Goal: Transaction & Acquisition: Purchase product/service

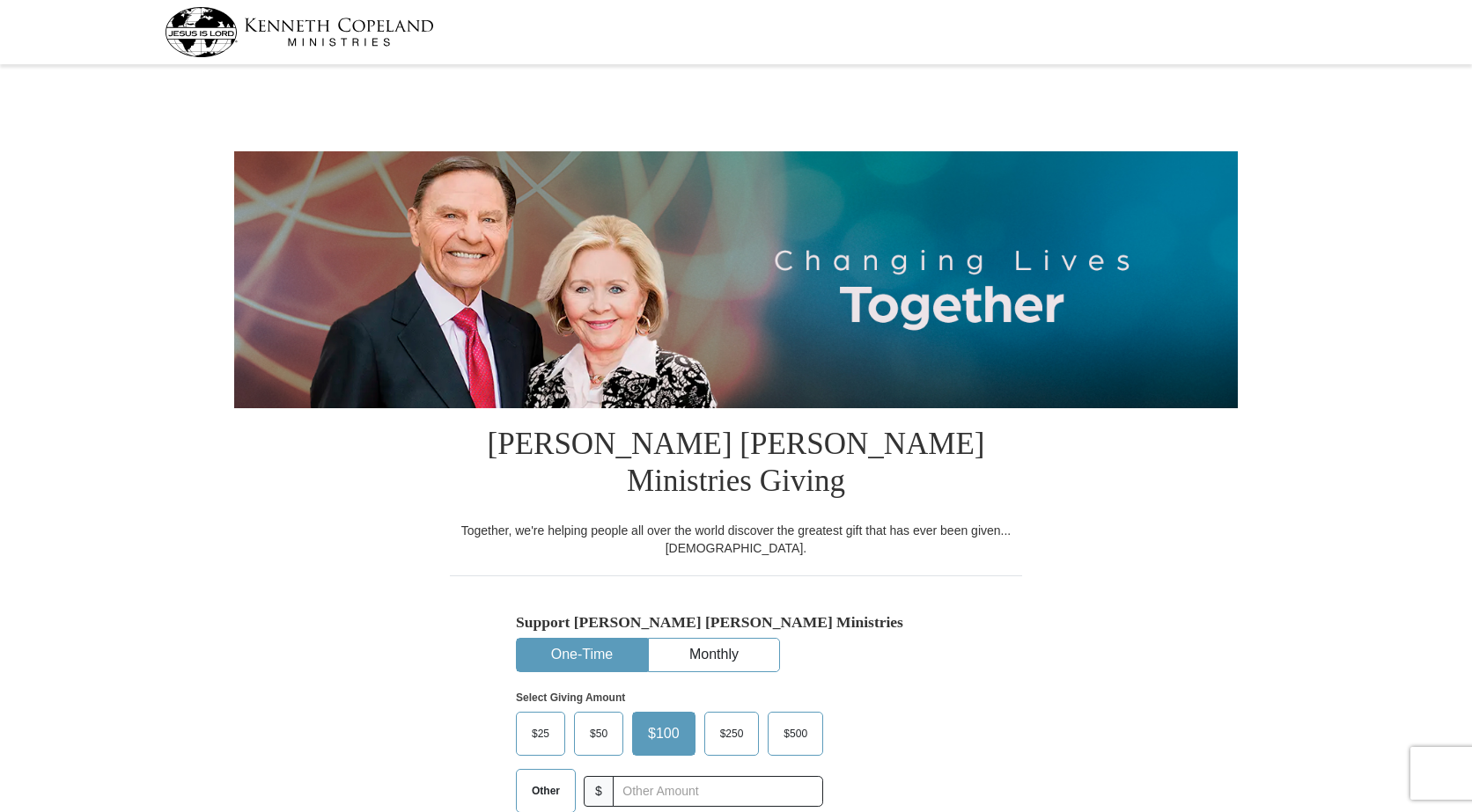
select select "LA"
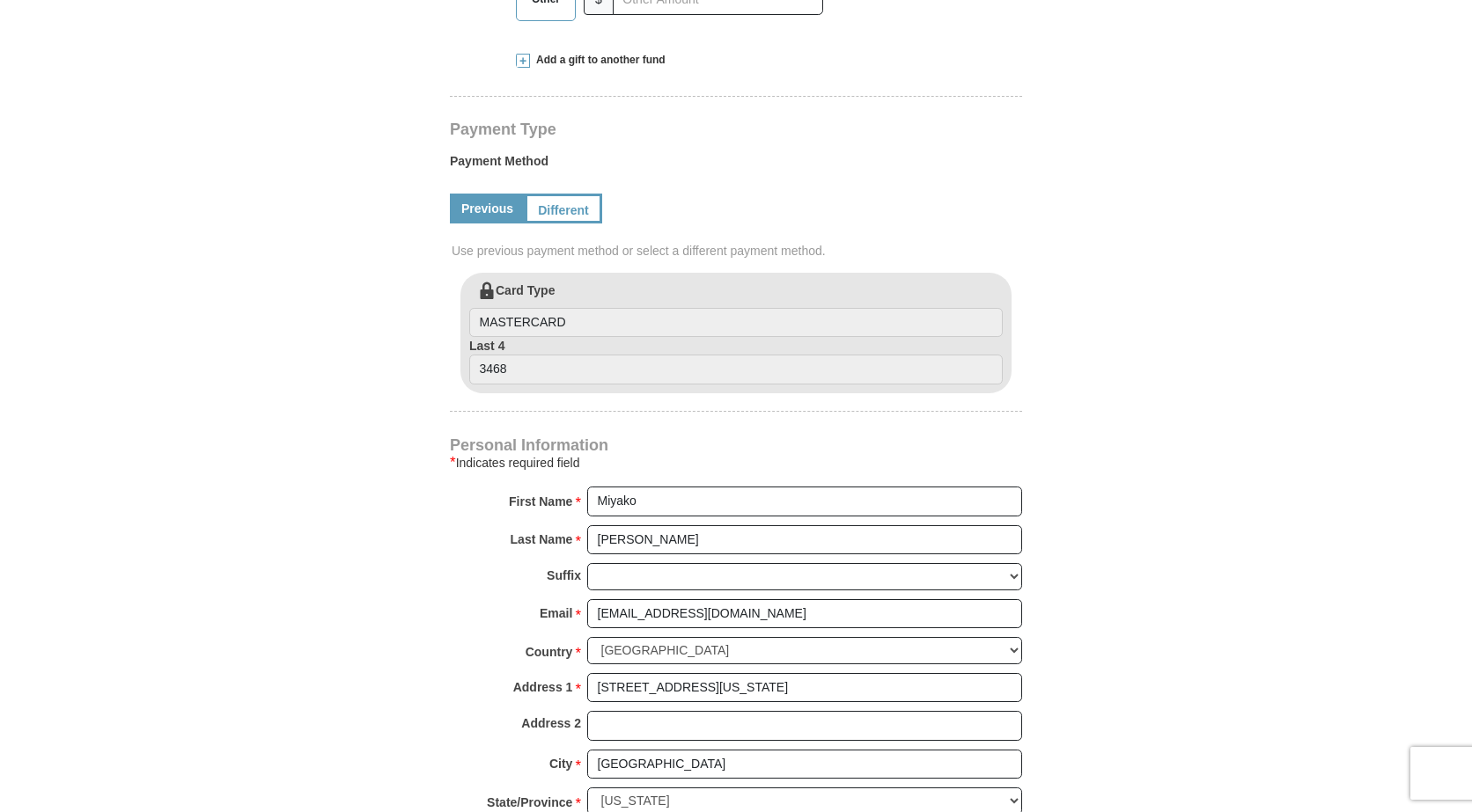
click at [478, 194] on link "Previous" at bounding box center [487, 208] width 75 height 30
click at [513, 282] on label "Card Type MASTERCARD" at bounding box center [736, 309] width 533 height 56
click at [513, 308] on input "MASTERCARD" at bounding box center [736, 323] width 533 height 30
drag, startPoint x: 540, startPoint y: 279, endPoint x: 535, endPoint y: 268, distance: 12.1
click at [540, 308] on input "MASTERCARD" at bounding box center [736, 323] width 533 height 30
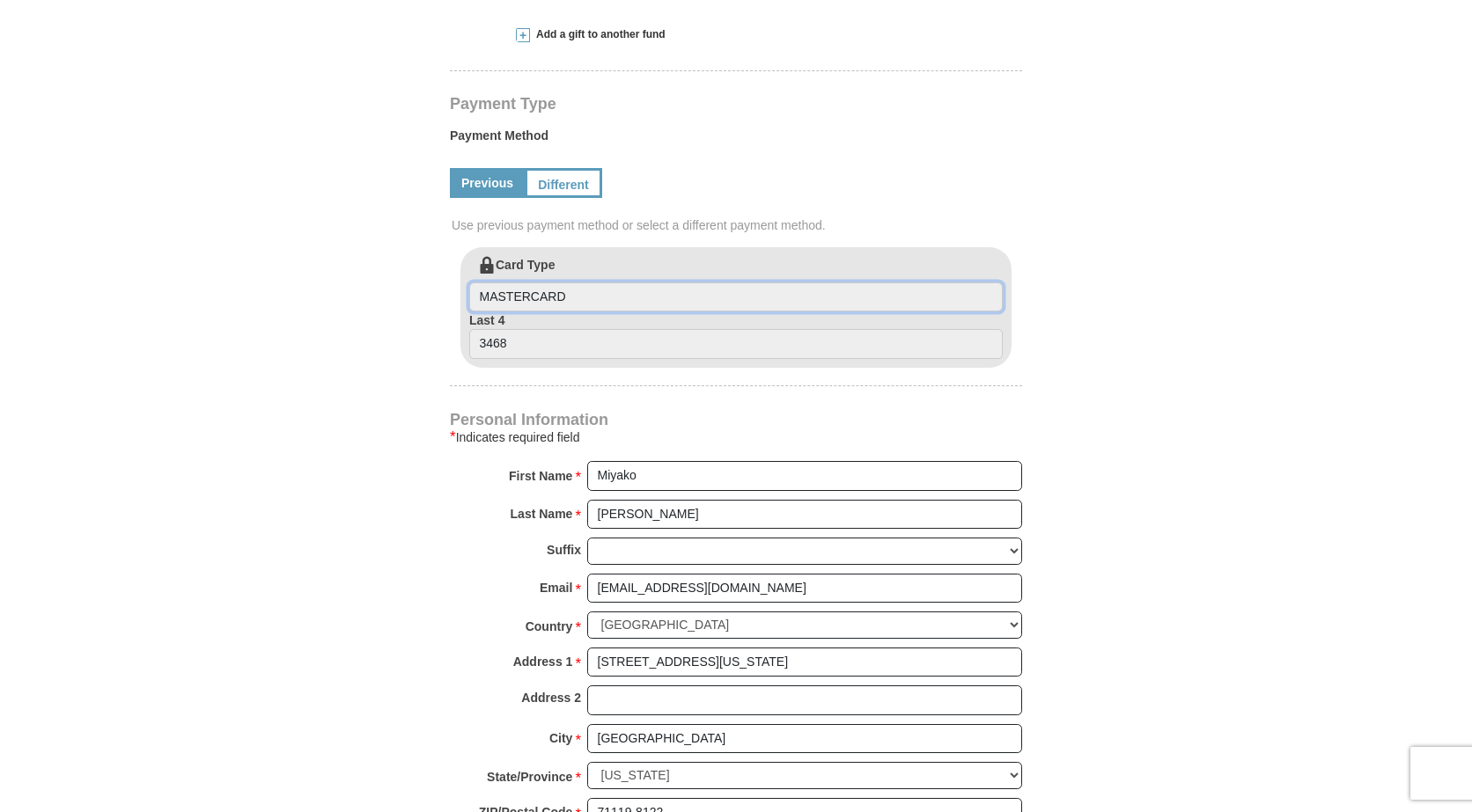
scroll to position [792, 0]
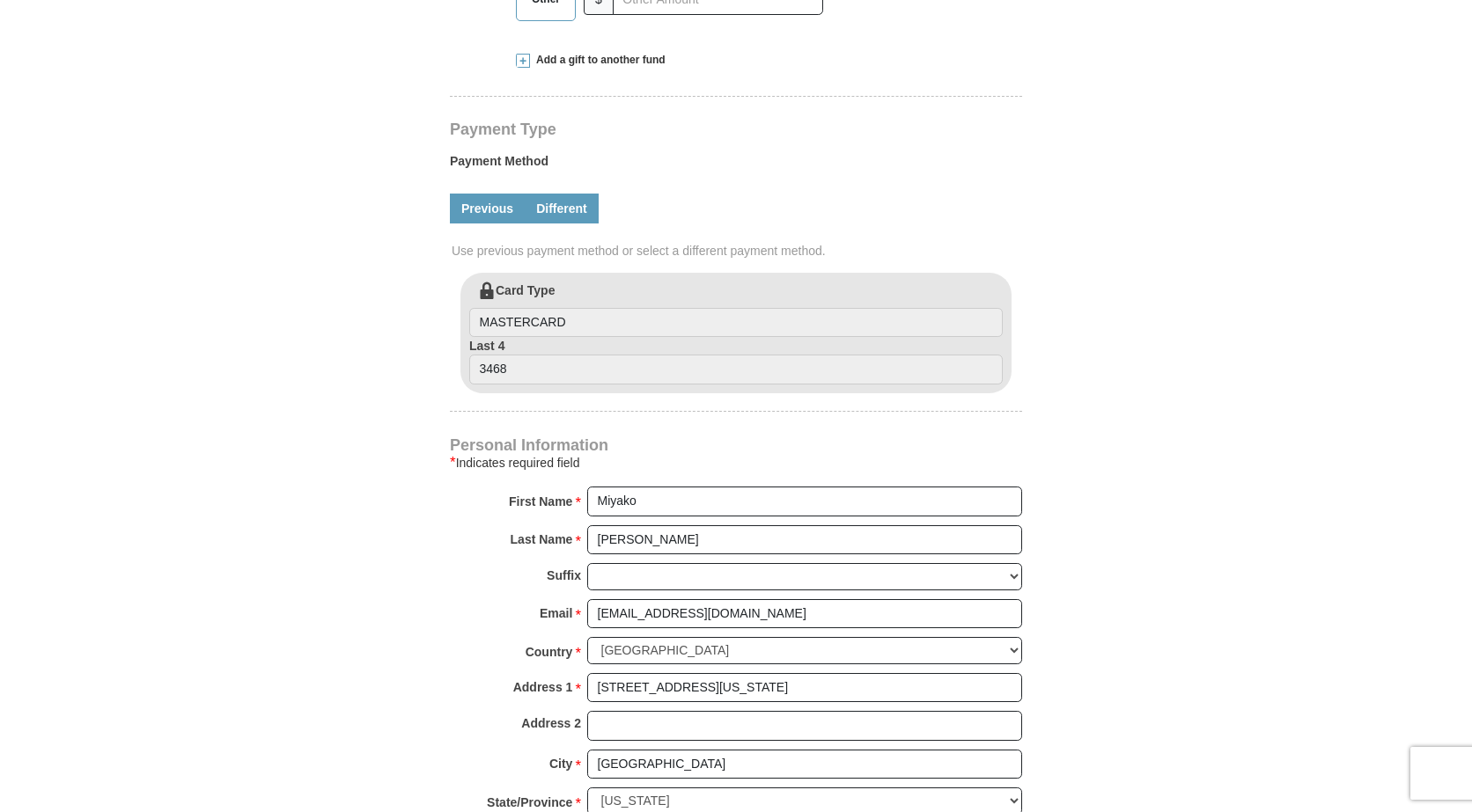
click at [549, 194] on link "Different" at bounding box center [561, 208] width 74 height 30
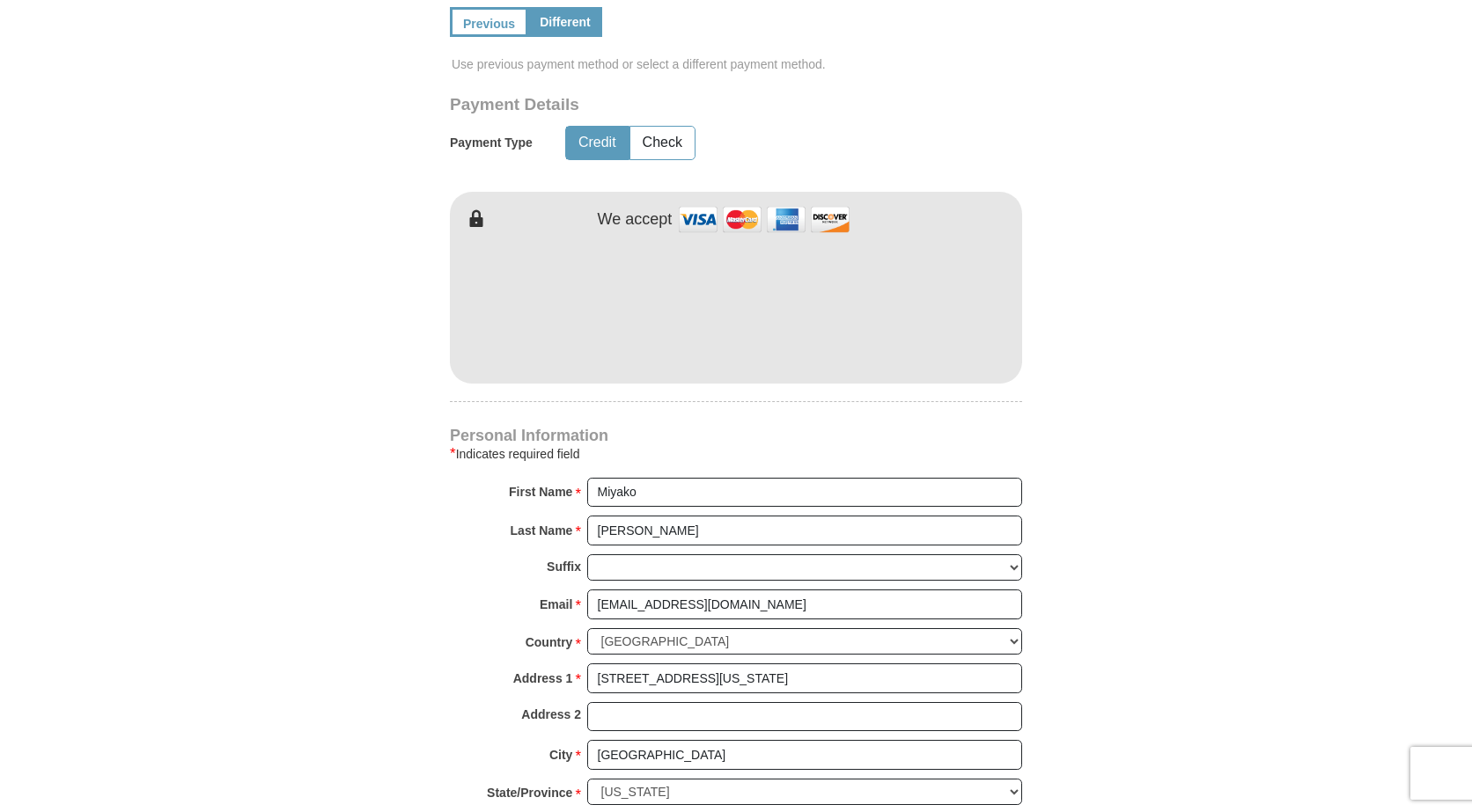
scroll to position [880, 0]
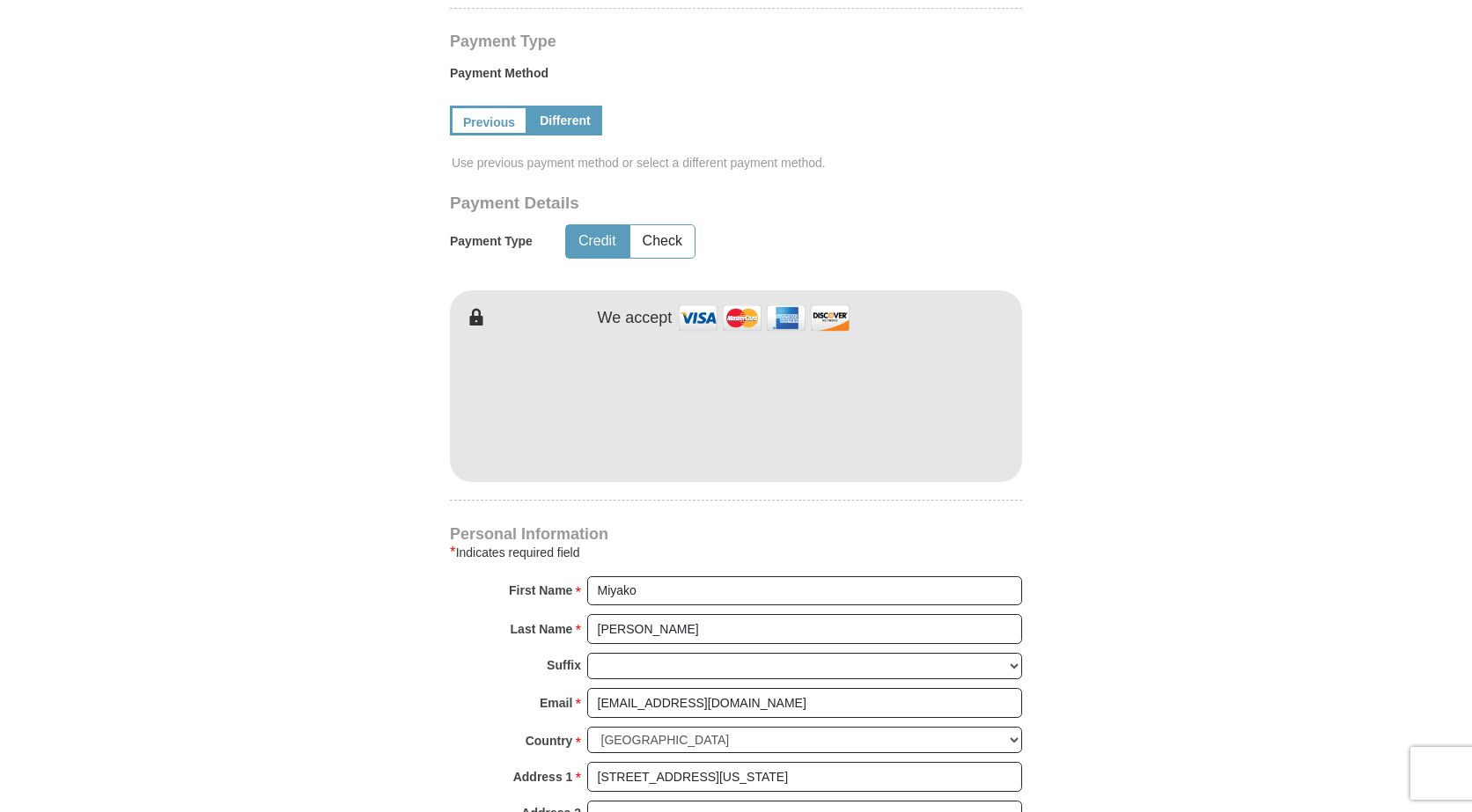
click at [589, 225] on button "Credit" at bounding box center [597, 241] width 62 height 33
click at [479, 106] on link "Previous" at bounding box center [487, 121] width 75 height 30
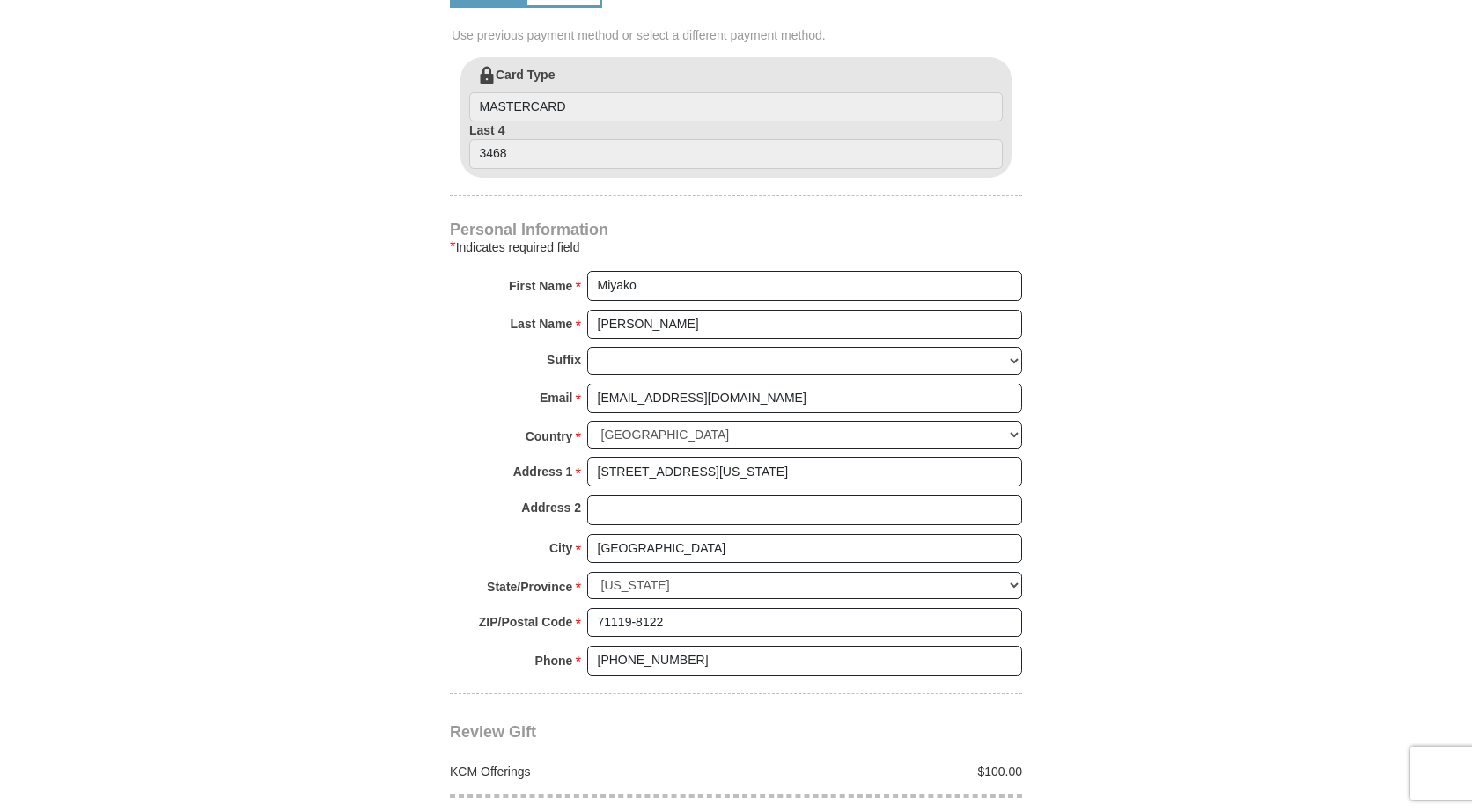
scroll to position [704, 0]
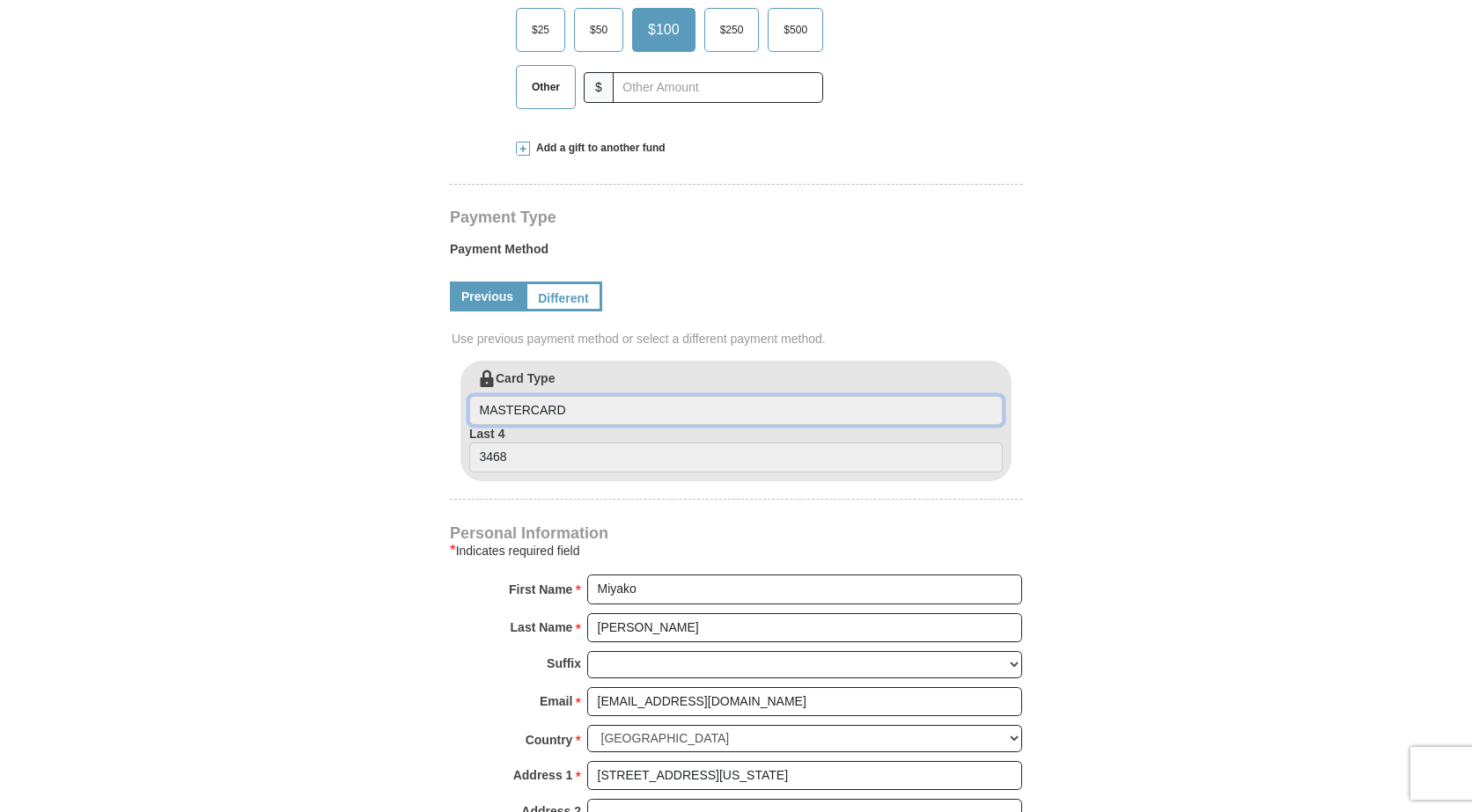
drag, startPoint x: 718, startPoint y: 361, endPoint x: 677, endPoint y: 321, distance: 57.3
click at [719, 396] on input "MASTERCARD" at bounding box center [736, 411] width 533 height 30
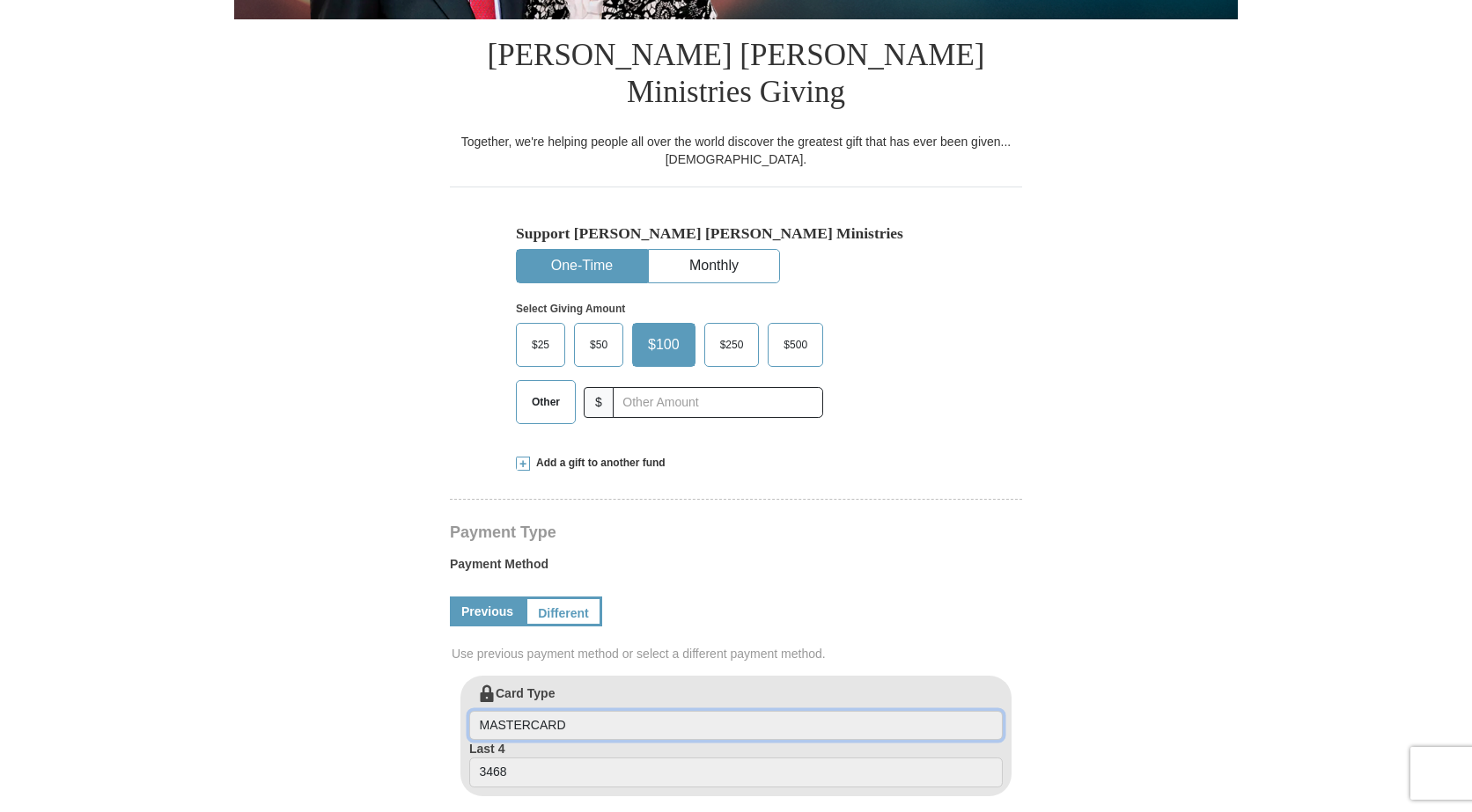
scroll to position [0, 0]
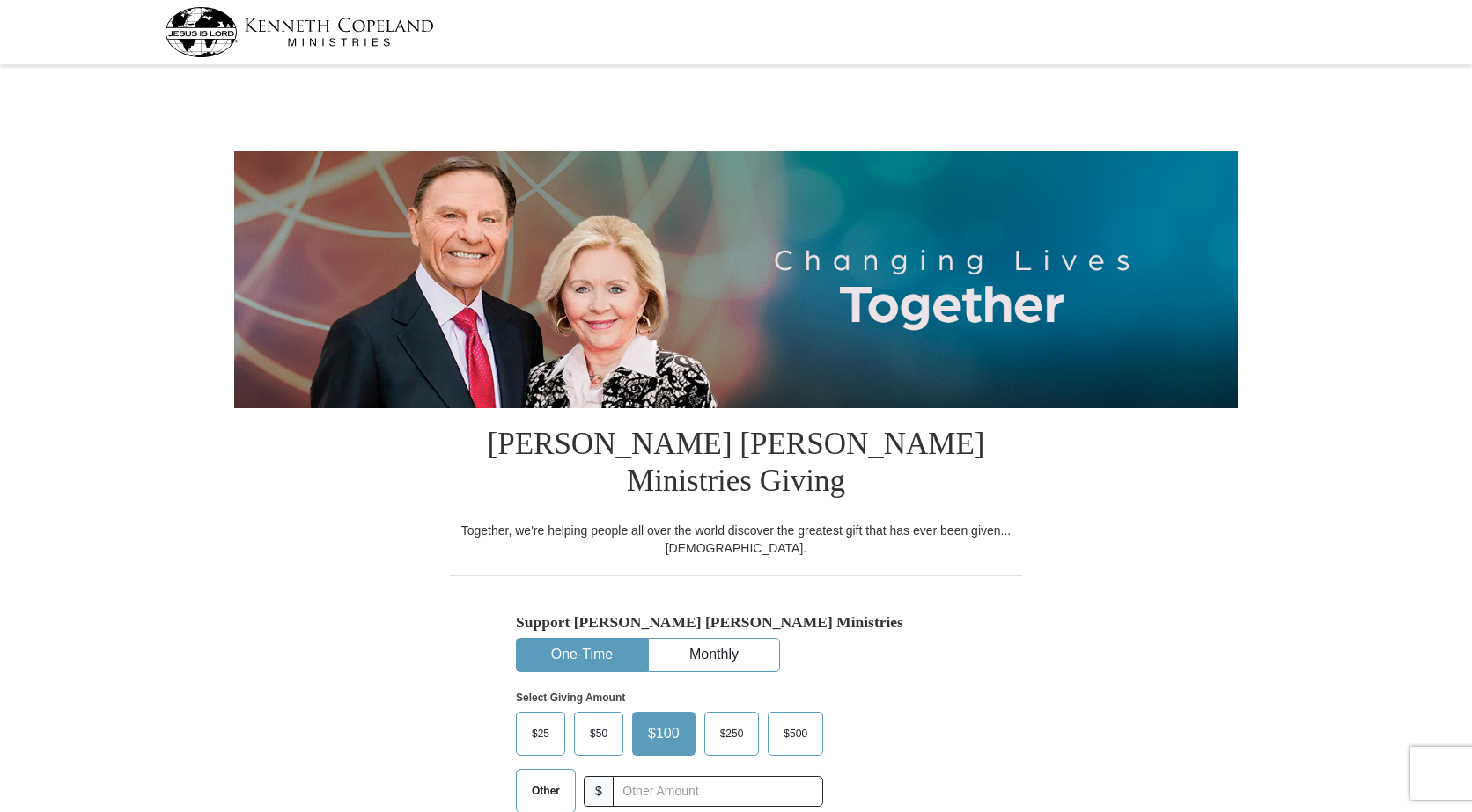
click at [565, 712] on div "$25" at bounding box center [540, 734] width 49 height 44
click at [582, 713] on label "$50" at bounding box center [599, 734] width 47 height 42
click at [0, 0] on input "$50" at bounding box center [0, 0] width 0 height 0
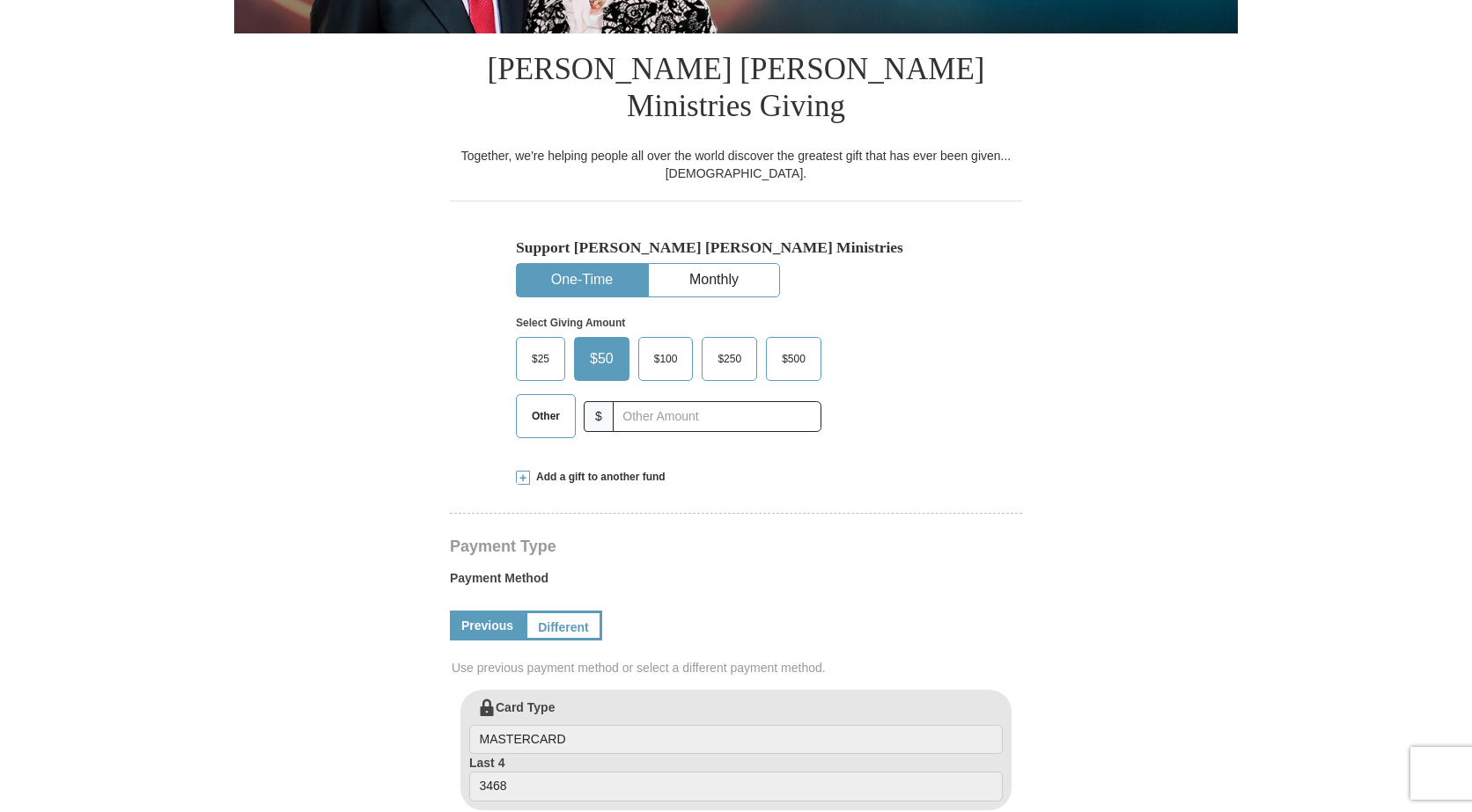
scroll to position [440, 0]
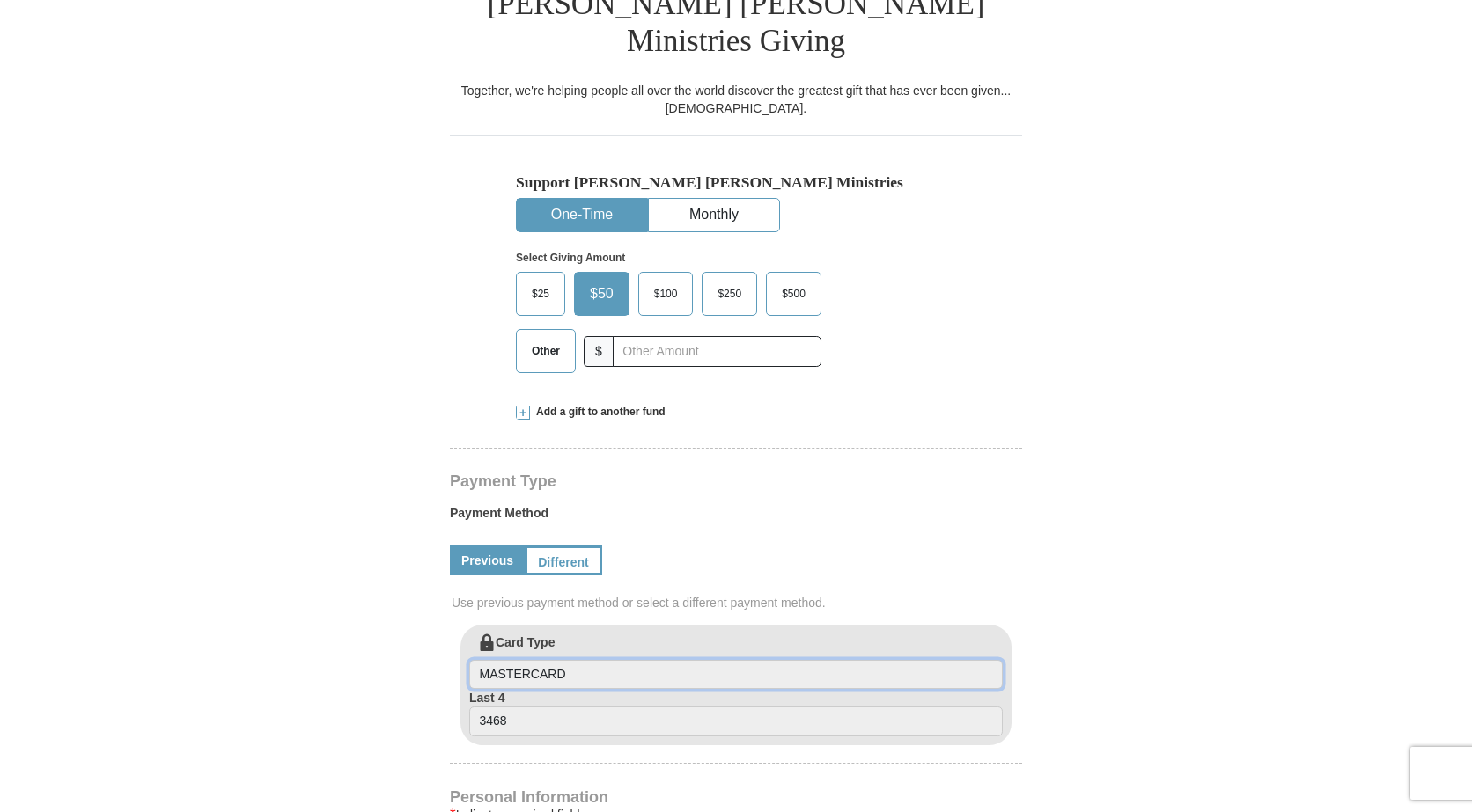
click at [590, 660] on input "MASTERCARD" at bounding box center [736, 675] width 533 height 30
click at [587, 660] on input "MASTERCARD" at bounding box center [736, 675] width 533 height 30
click at [583, 706] on input "3468" at bounding box center [736, 721] width 533 height 30
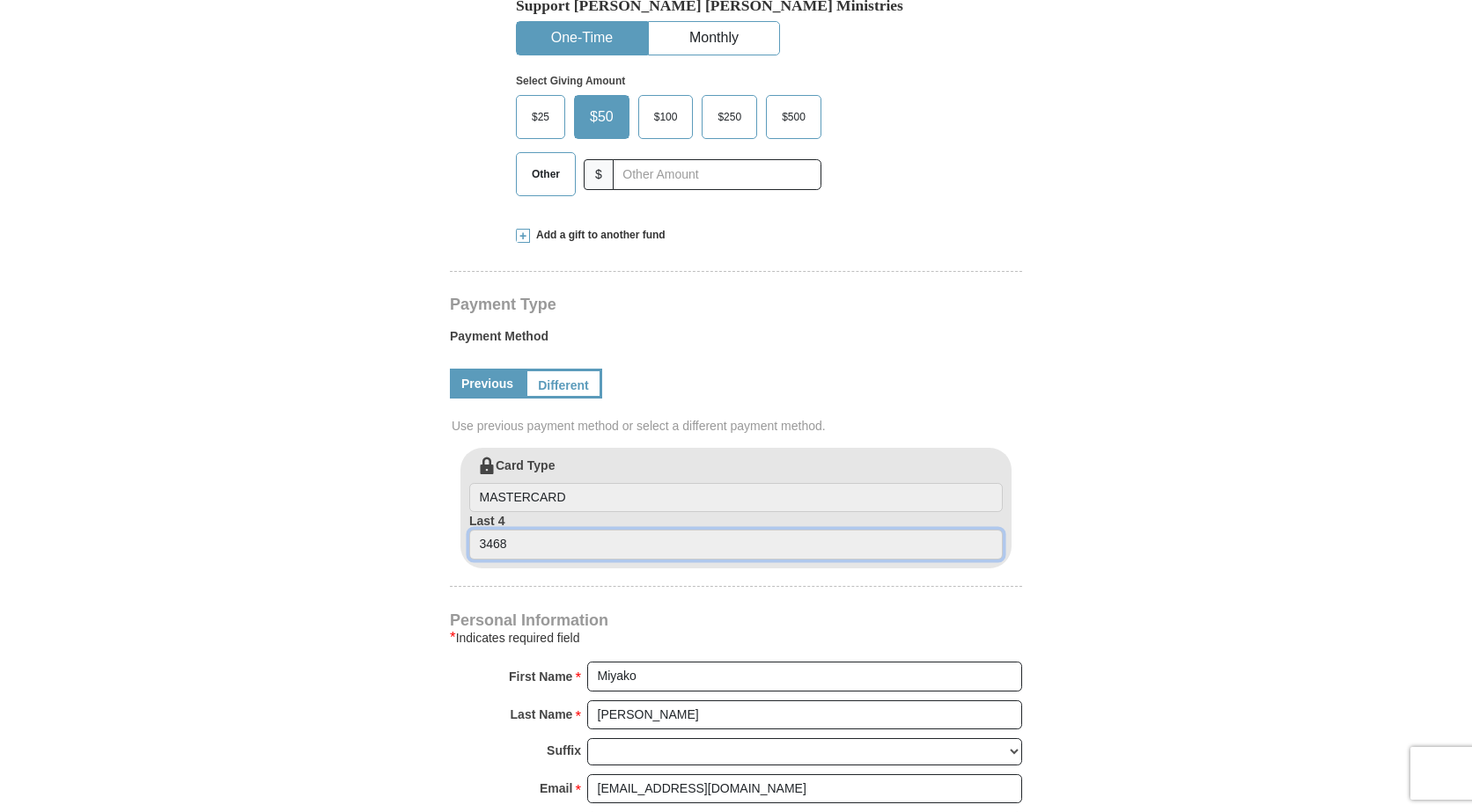
scroll to position [704, 0]
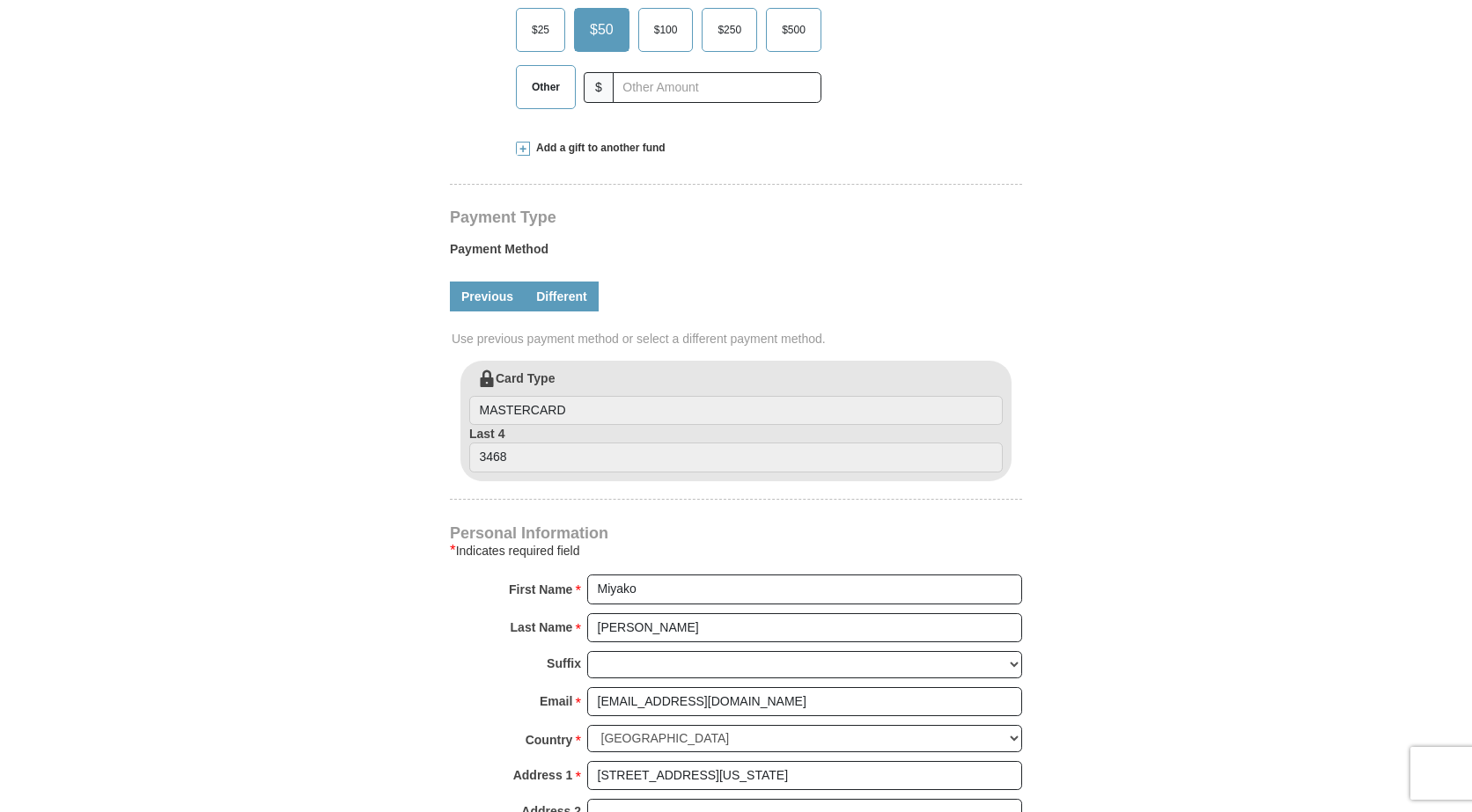
click at [529, 282] on link "Different" at bounding box center [561, 296] width 74 height 30
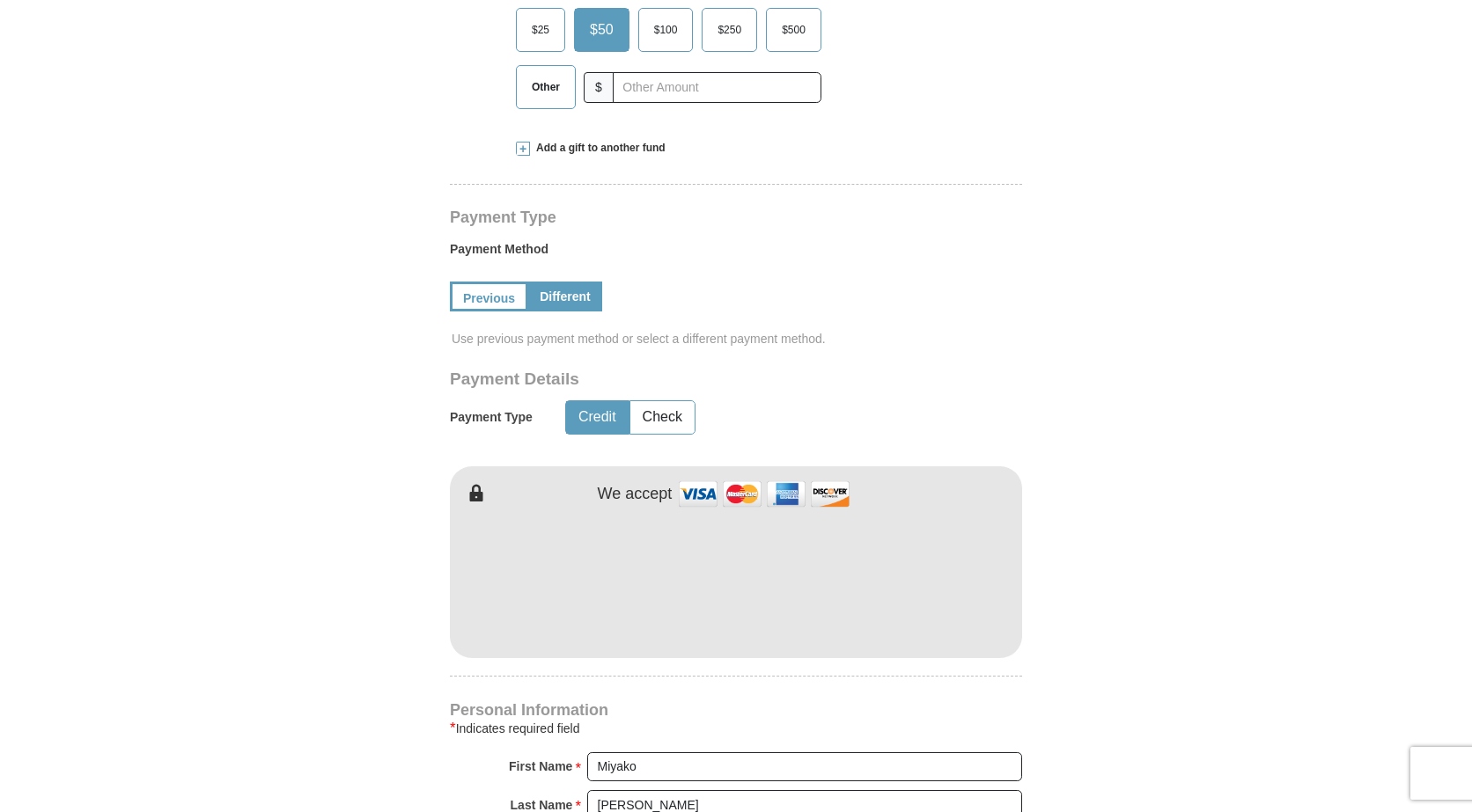
drag, startPoint x: 804, startPoint y: 629, endPoint x: 793, endPoint y: 624, distance: 12.1
click at [803, 629] on div "Kenneth Copeland Ministries Giving Together, we're helping people all over the …" at bounding box center [735, 597] width 572 height 1784
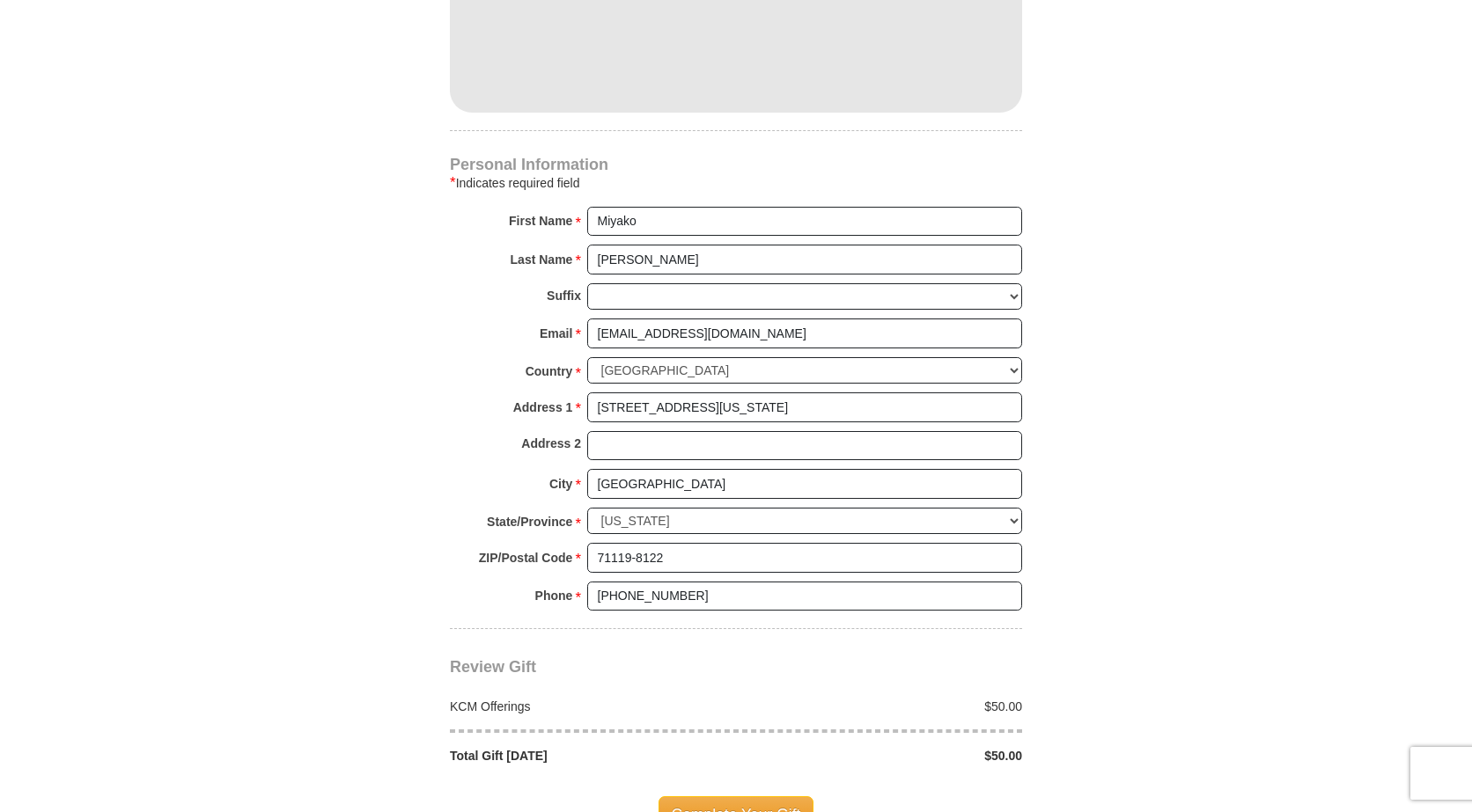
scroll to position [1497, 0]
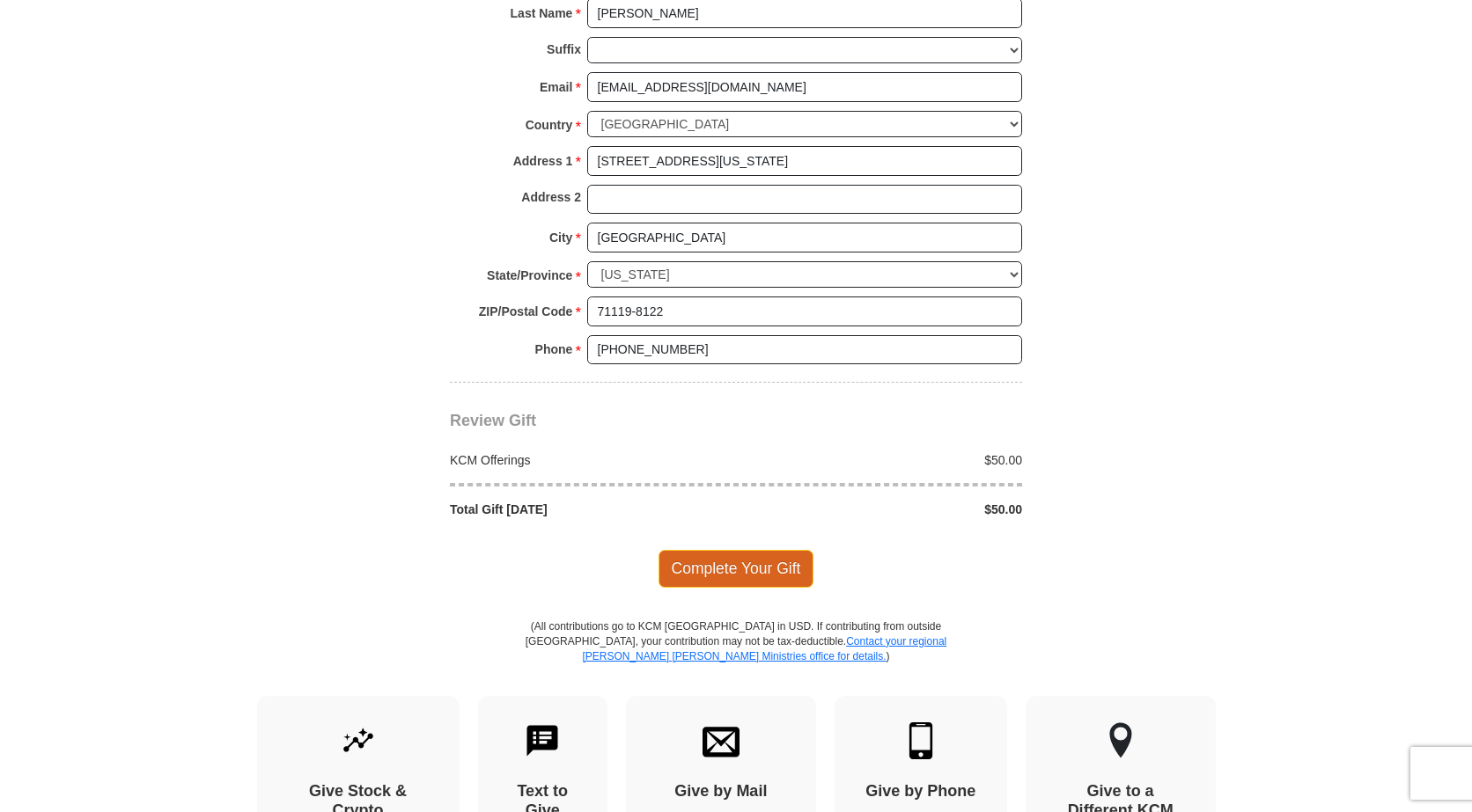
click at [740, 550] on span "Complete Your Gift" at bounding box center [736, 568] width 156 height 37
